Goal: Find contact information: Find contact information

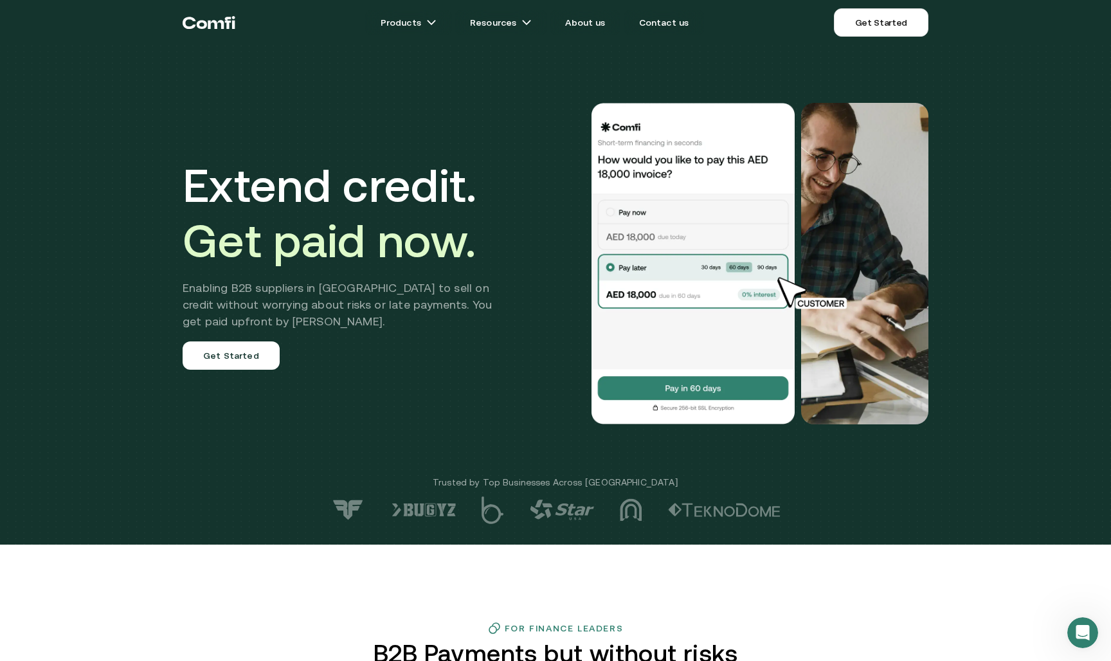
click at [623, 436] on div "Extend credit. Get paid now. Enabling B2B suppliers in [GEOGRAPHIC_DATA] to sel…" at bounding box center [555, 263] width 771 height 424
click at [648, 393] on img at bounding box center [693, 263] width 206 height 321
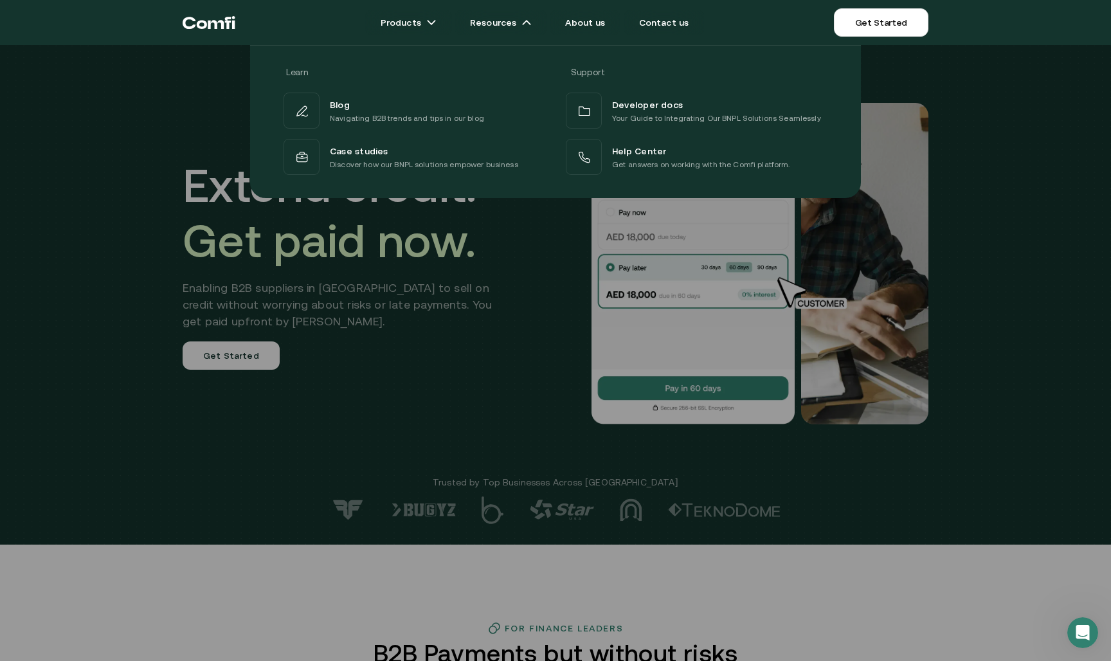
click at [428, 329] on div at bounding box center [555, 375] width 1111 height 661
click at [763, 552] on div at bounding box center [555, 375] width 1111 height 661
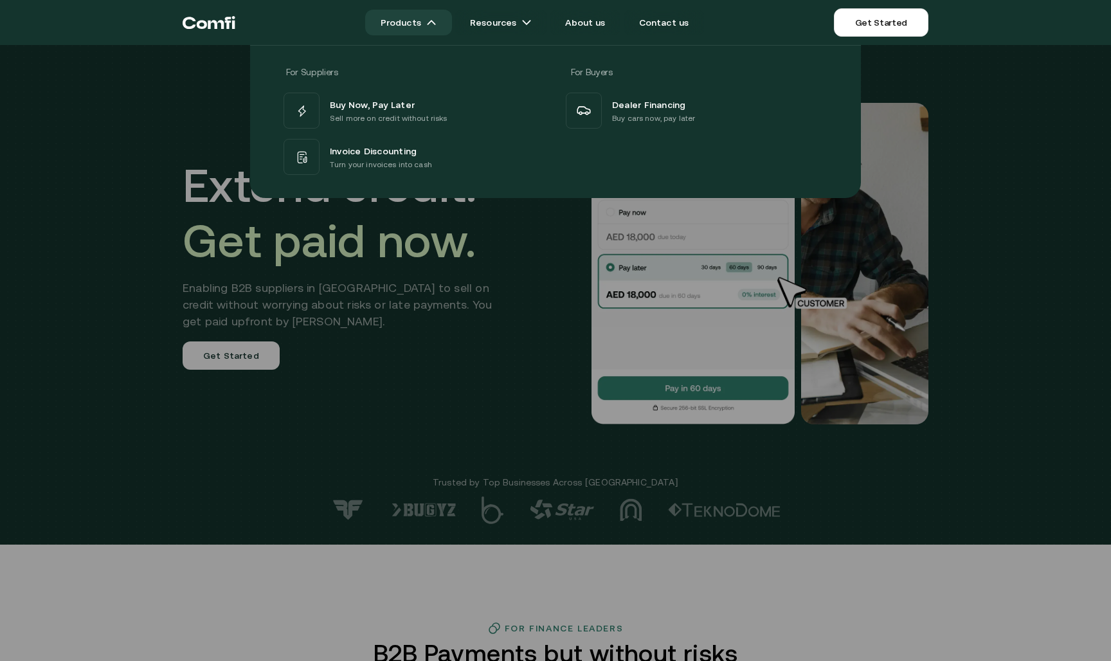
click at [437, 23] on img at bounding box center [431, 22] width 10 height 10
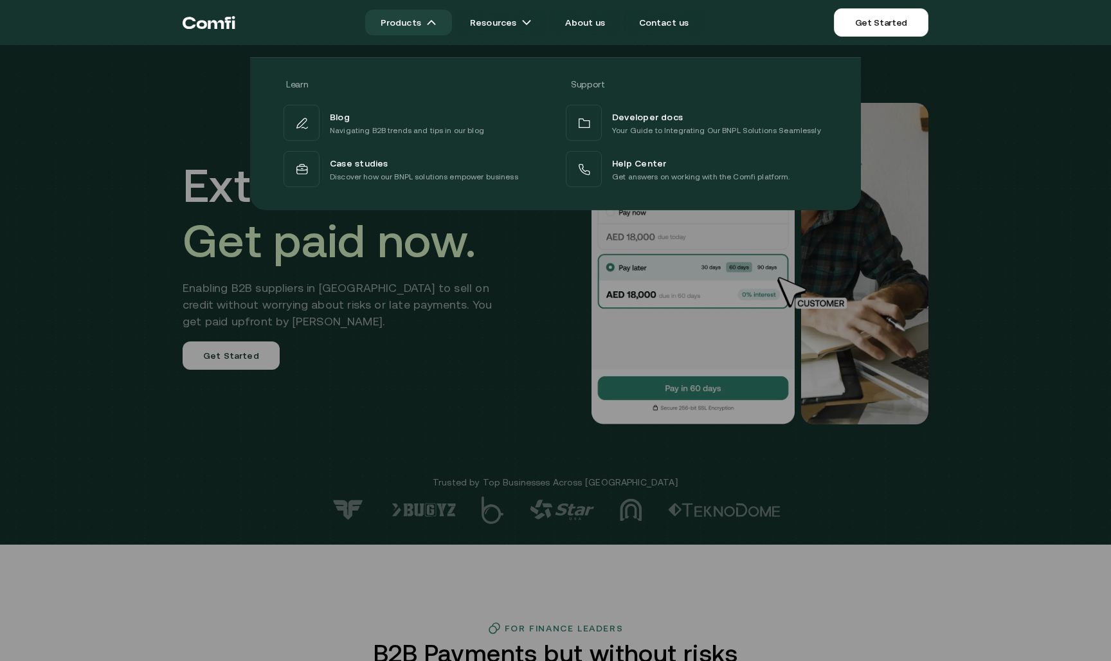
click at [423, 26] on link "Products" at bounding box center [408, 23] width 87 height 26
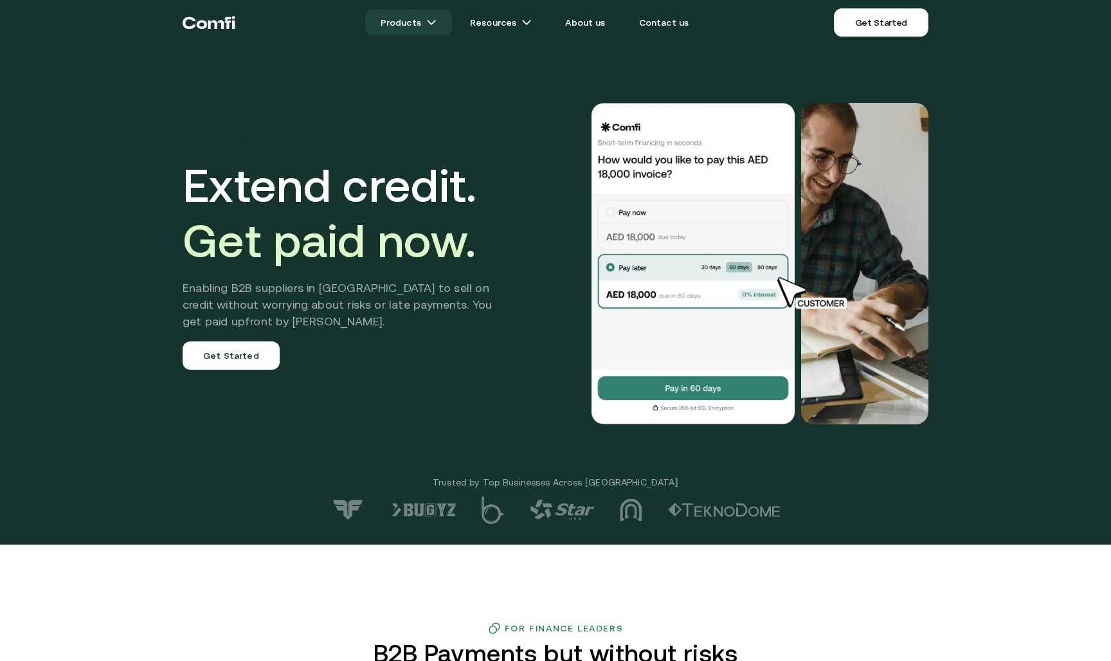
click at [443, 26] on link "Products" at bounding box center [408, 23] width 87 height 26
click at [421, 28] on link "Products" at bounding box center [408, 23] width 87 height 26
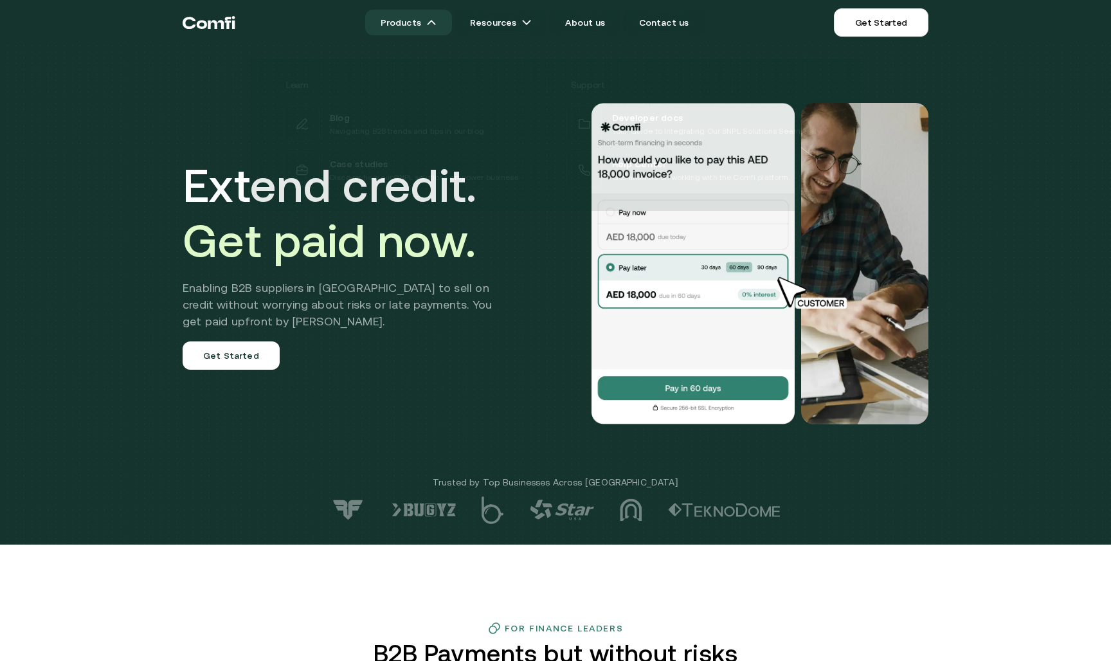
click at [439, 16] on link "Products" at bounding box center [408, 23] width 87 height 26
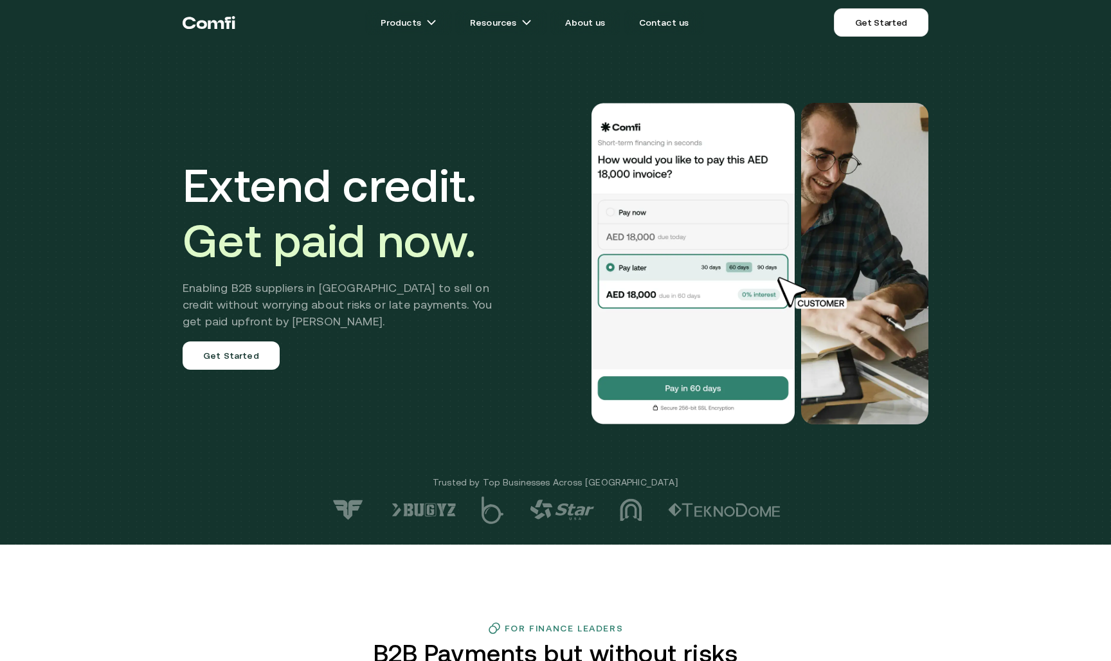
click at [459, 23] on ul "Products Resources About us Contact us" at bounding box center [534, 23] width 599 height 26
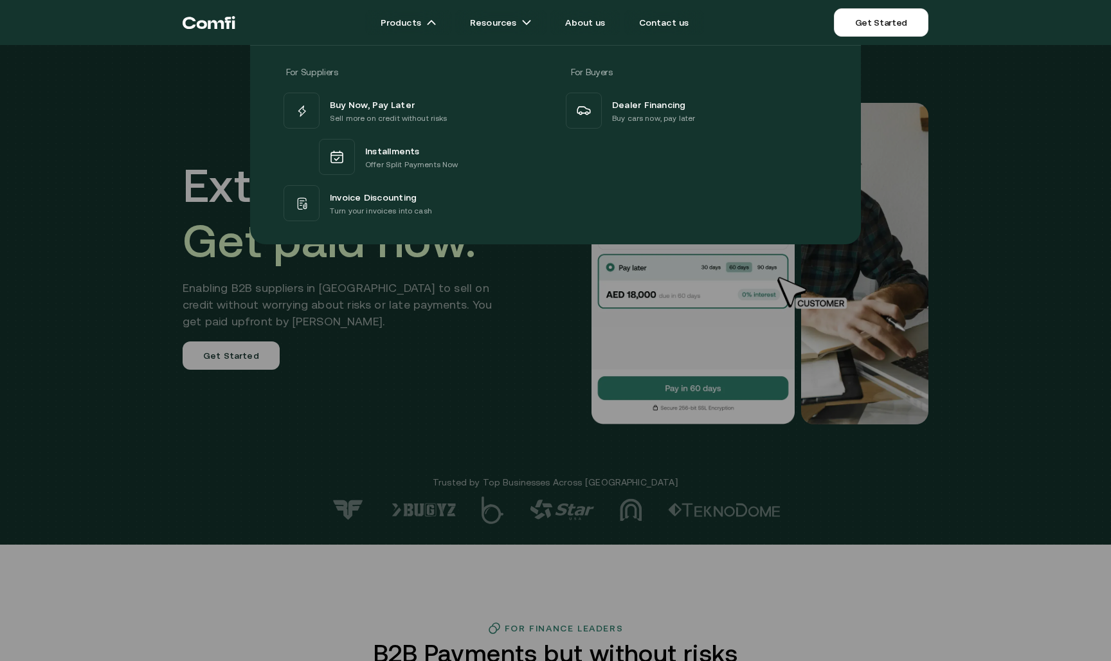
click at [489, 370] on div at bounding box center [555, 375] width 1111 height 661
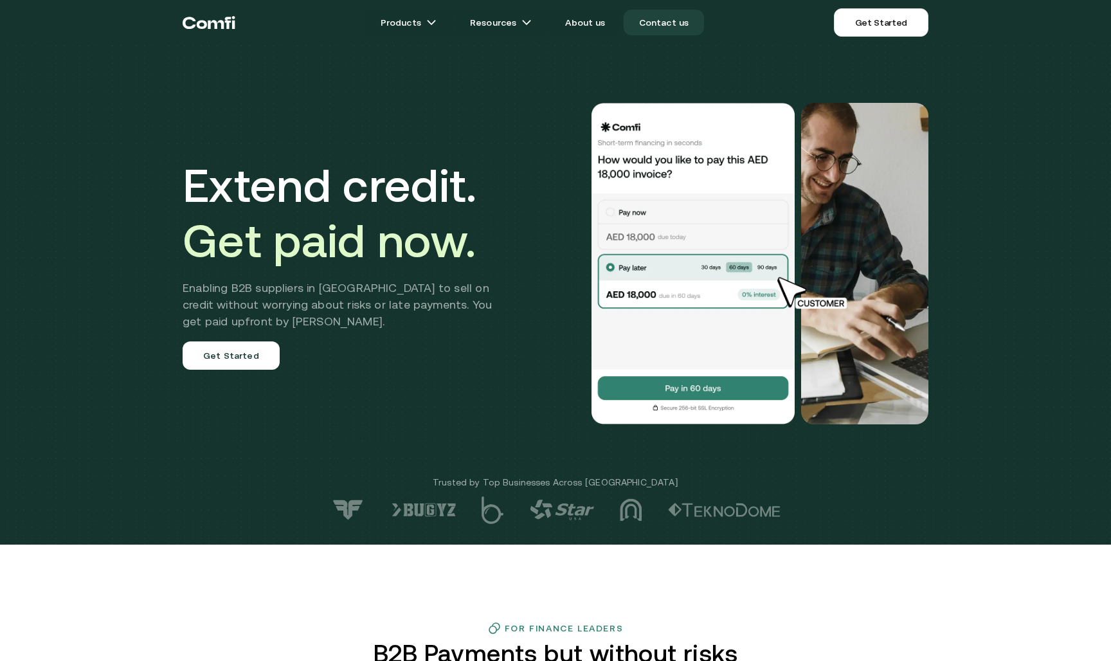
click at [656, 19] on link "Contact us" at bounding box center [664, 23] width 81 height 26
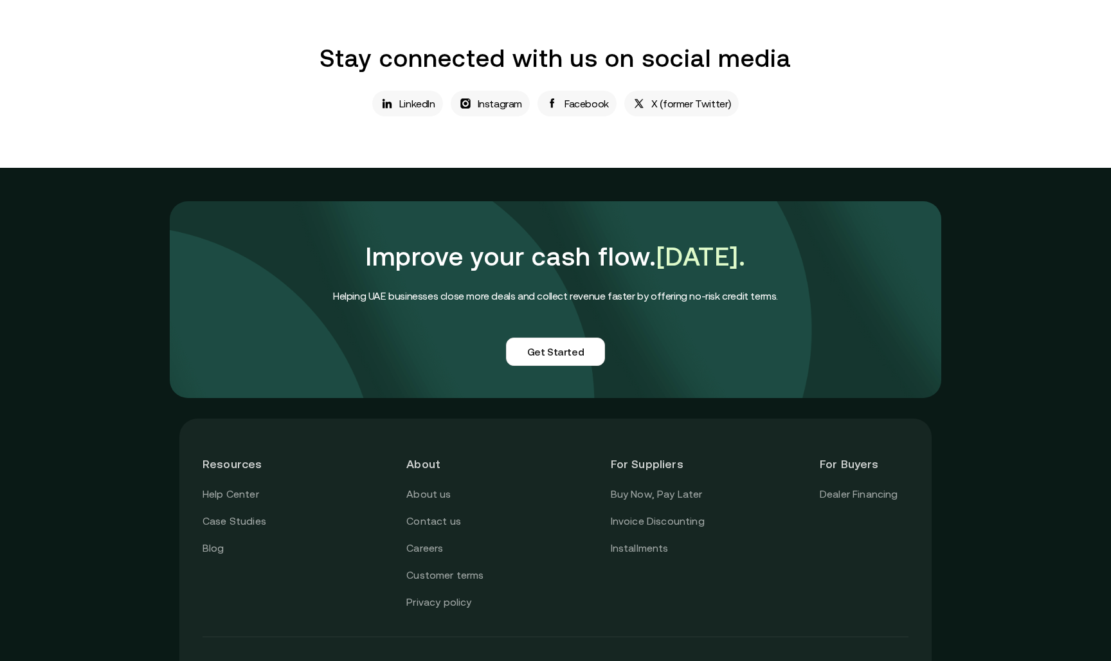
scroll to position [929, 0]
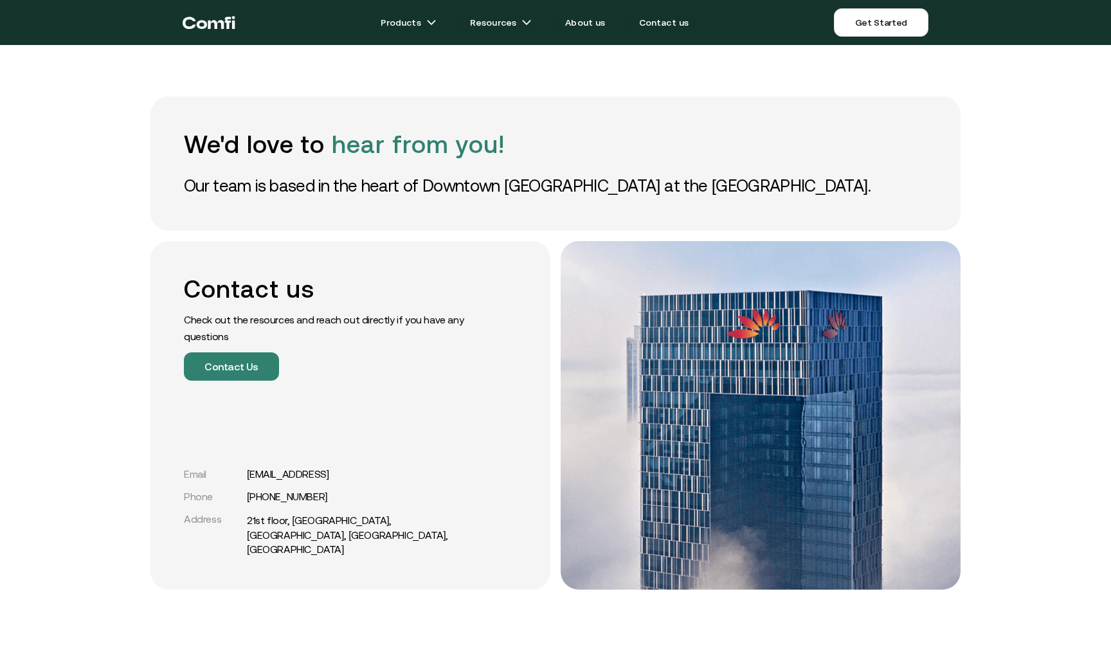
scroll to position [1, 0]
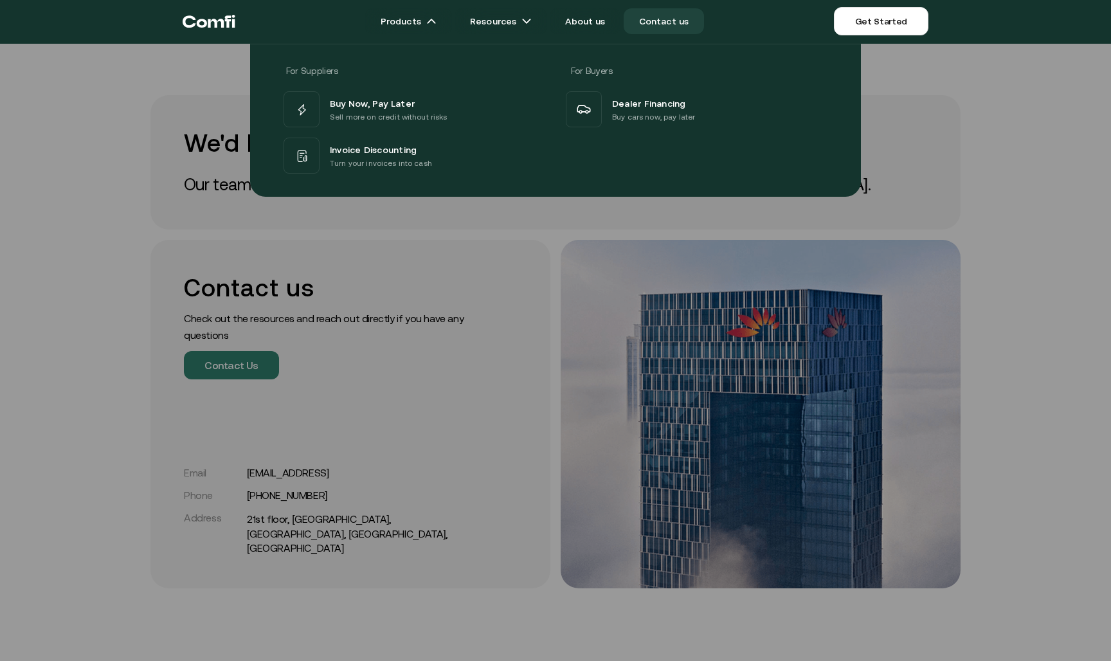
click at [987, 82] on div "For Suppliers For Buyers Buy Now, Pay Later Sell more on credit without risks I…" at bounding box center [555, 115] width 1111 height 163
click at [435, 24] on img at bounding box center [431, 21] width 10 height 10
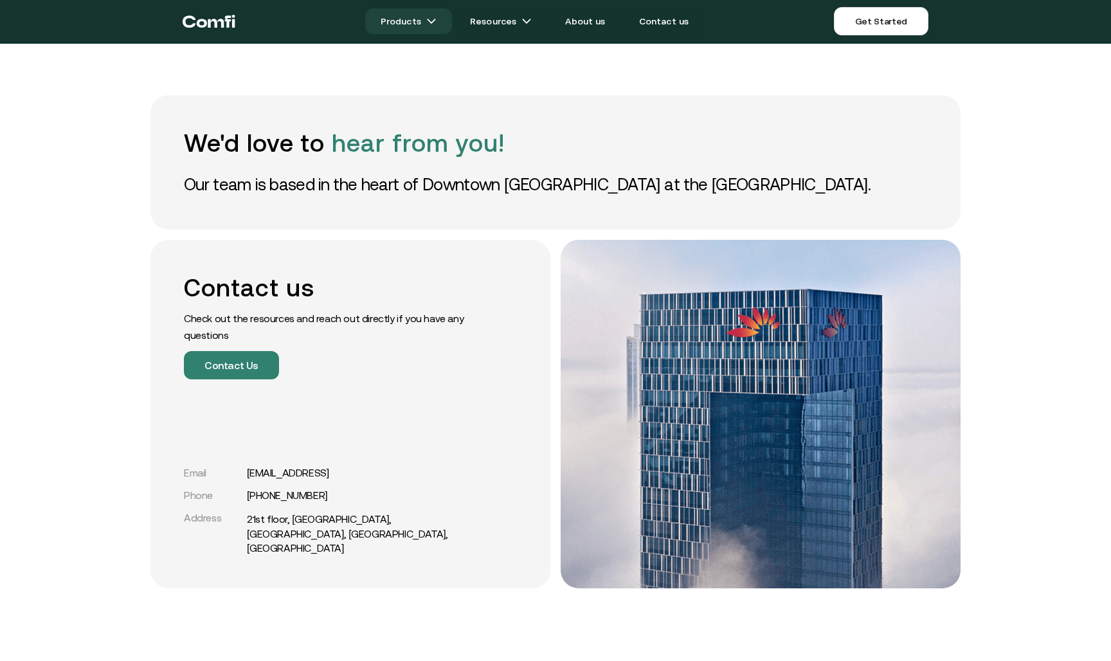
scroll to position [0, 0]
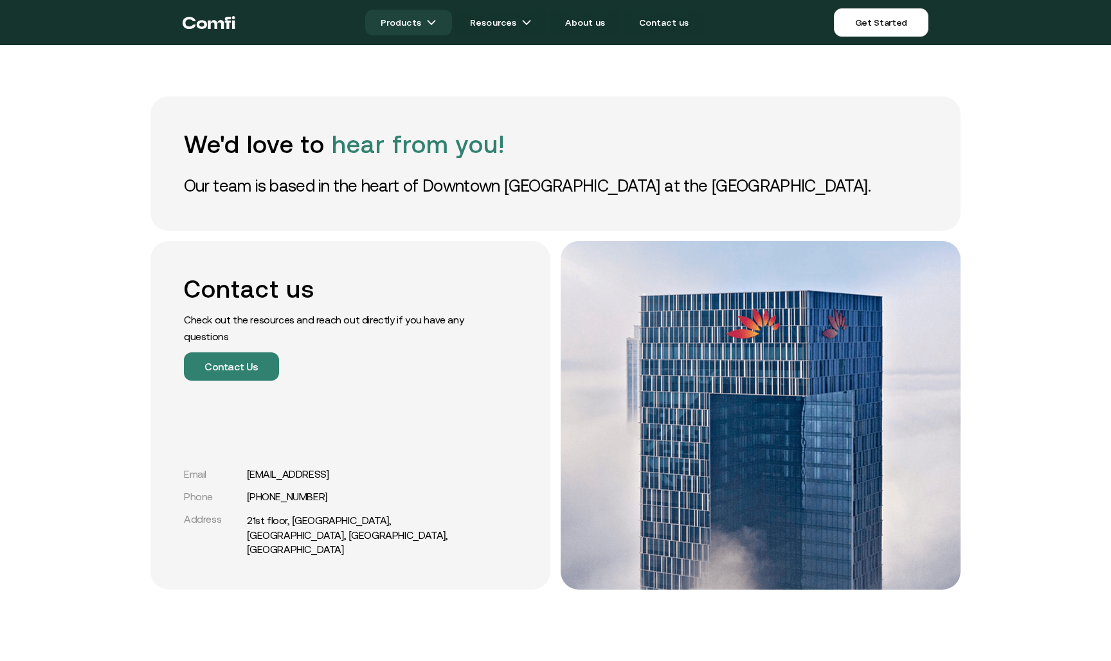
click at [435, 24] on img at bounding box center [431, 22] width 10 height 10
click at [398, 24] on link "Products" at bounding box center [408, 23] width 87 height 26
click at [444, 17] on link "Products" at bounding box center [408, 23] width 87 height 26
click at [275, 84] on div "We'd love to hear from you! Our team is based in the heart of Downtown Dubai at…" at bounding box center [556, 497] width 836 height 994
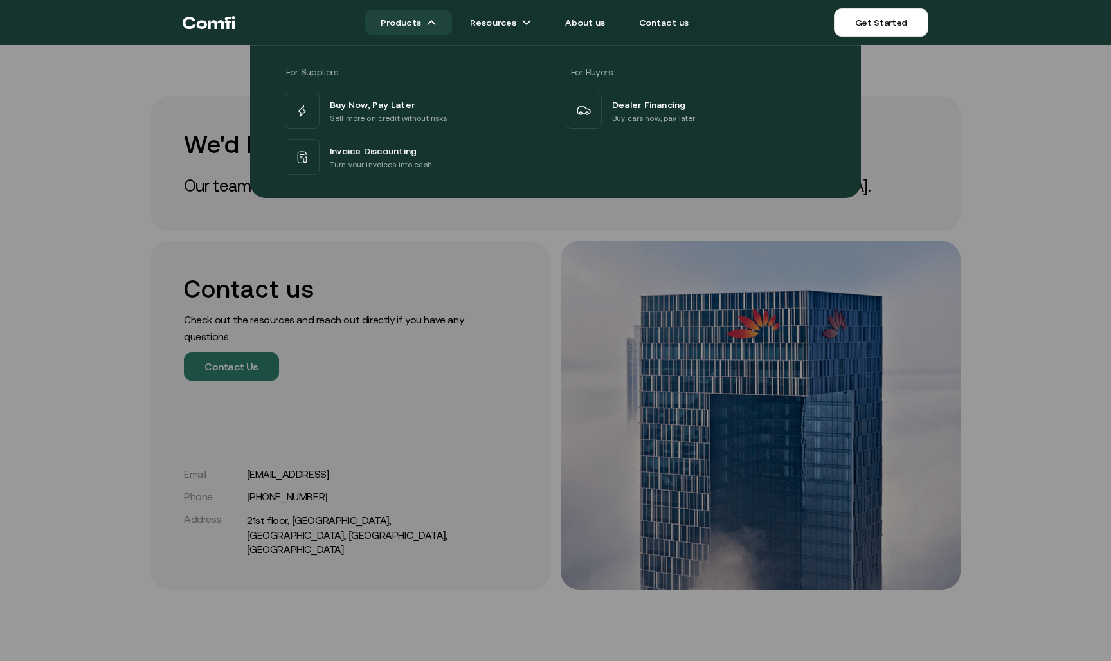
click at [435, 18] on img at bounding box center [431, 22] width 10 height 10
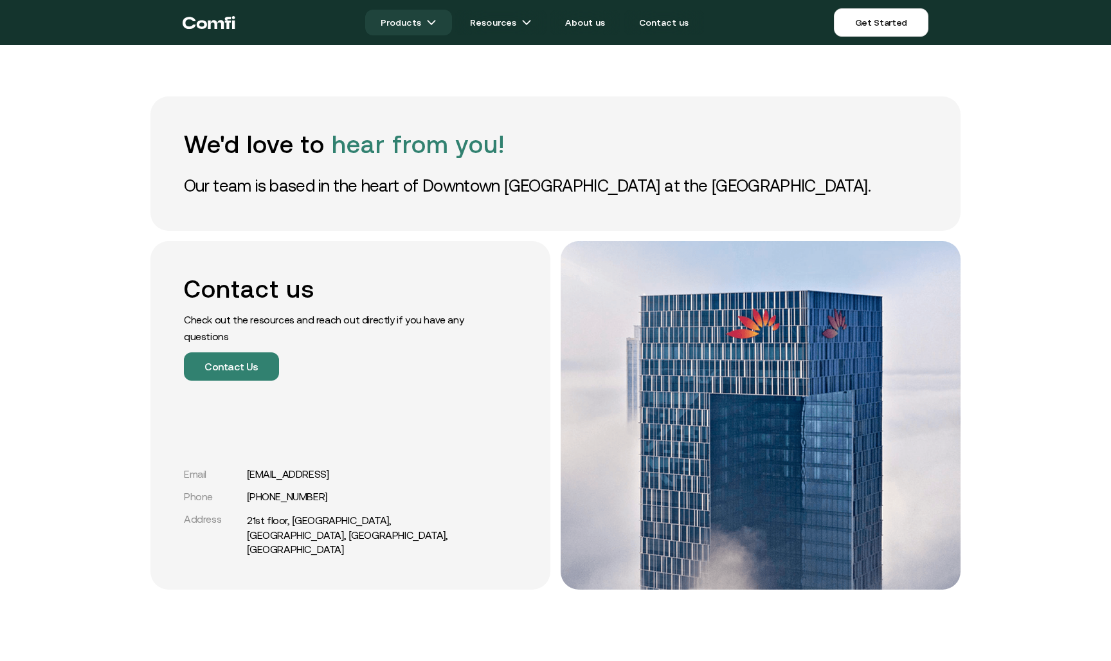
click at [435, 18] on img at bounding box center [431, 22] width 10 height 10
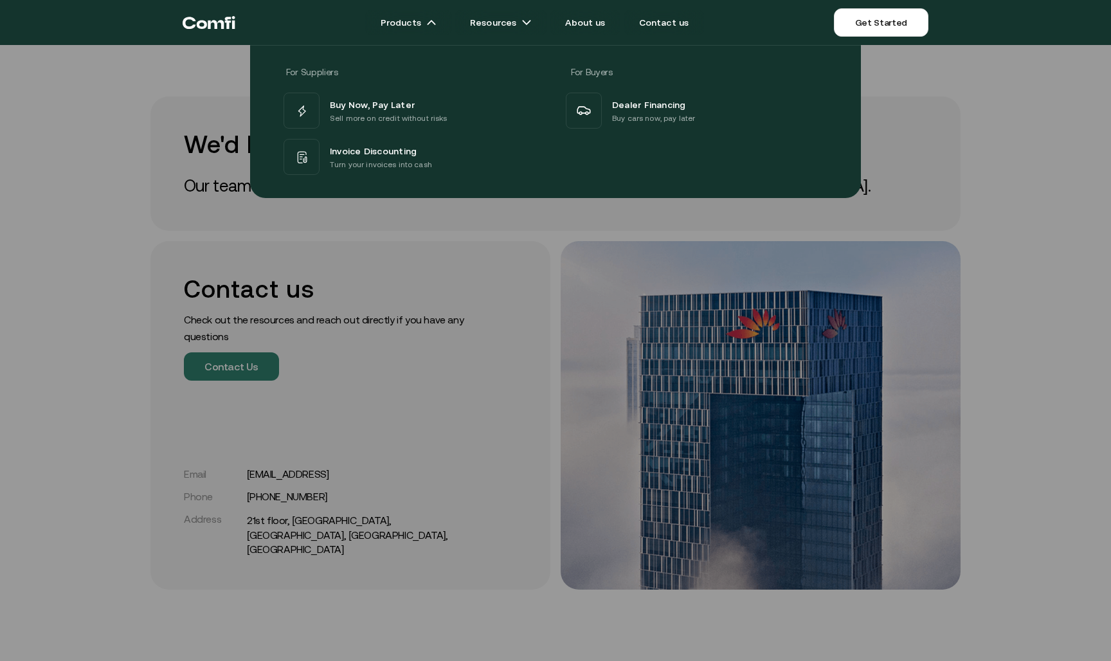
click at [217, 79] on div "For Suppliers For Buyers Buy Now, Pay Later Sell more on credit without risks I…" at bounding box center [555, 116] width 1111 height 163
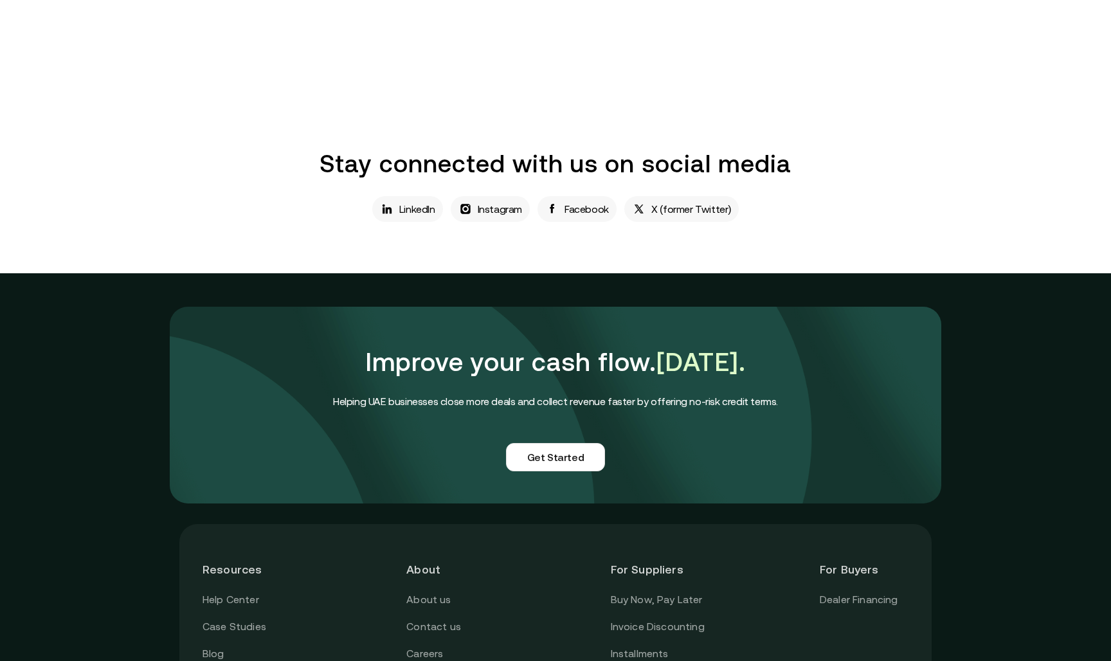
scroll to position [773, 0]
